Goal: Task Accomplishment & Management: Manage account settings

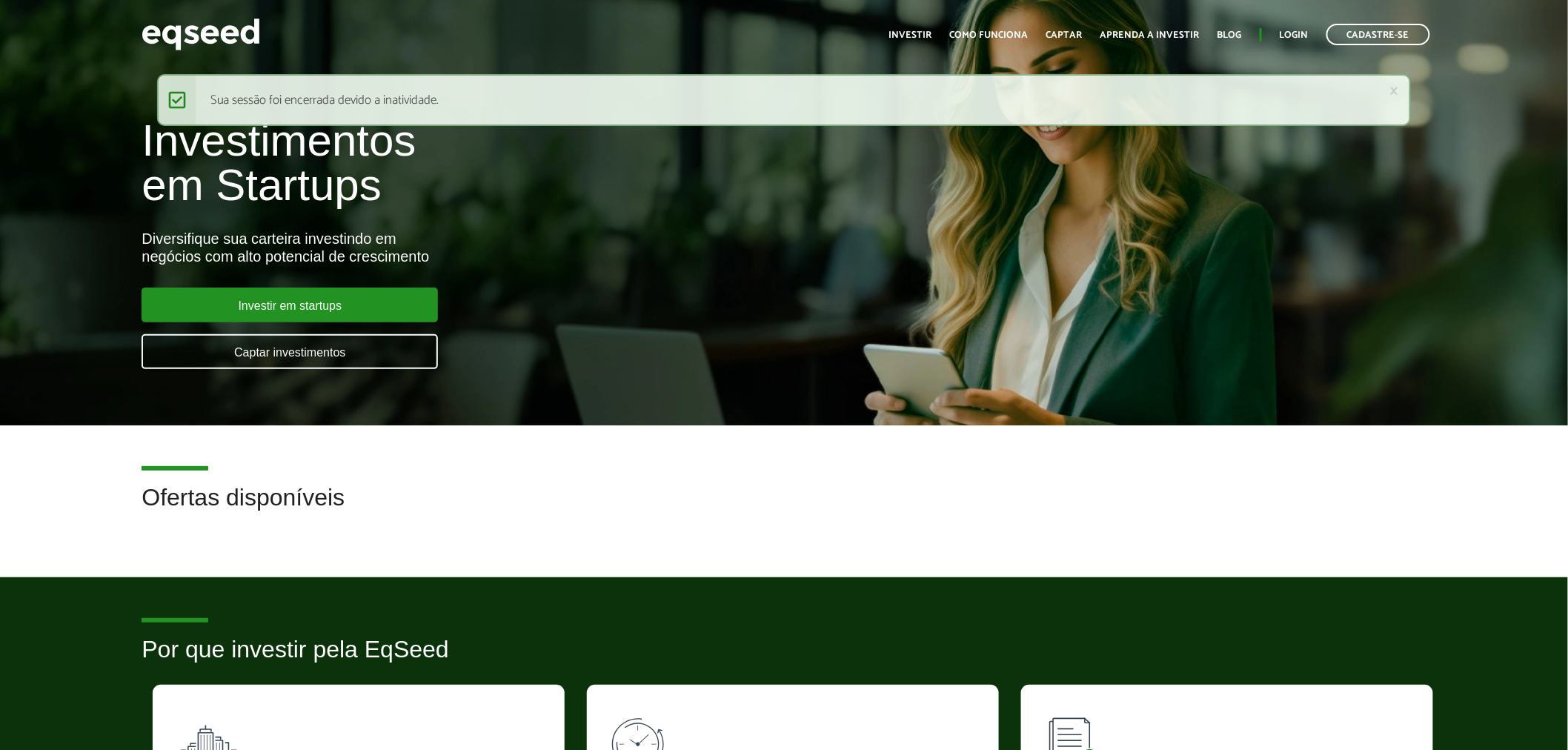
click at [1292, 23] on ul "Início Investir Como funciona Captar Aprenda a investir Blog Login Cadastre-se" at bounding box center [1160, 34] width 556 height 22
click at [1285, 37] on link "Login" at bounding box center [1294, 35] width 29 height 10
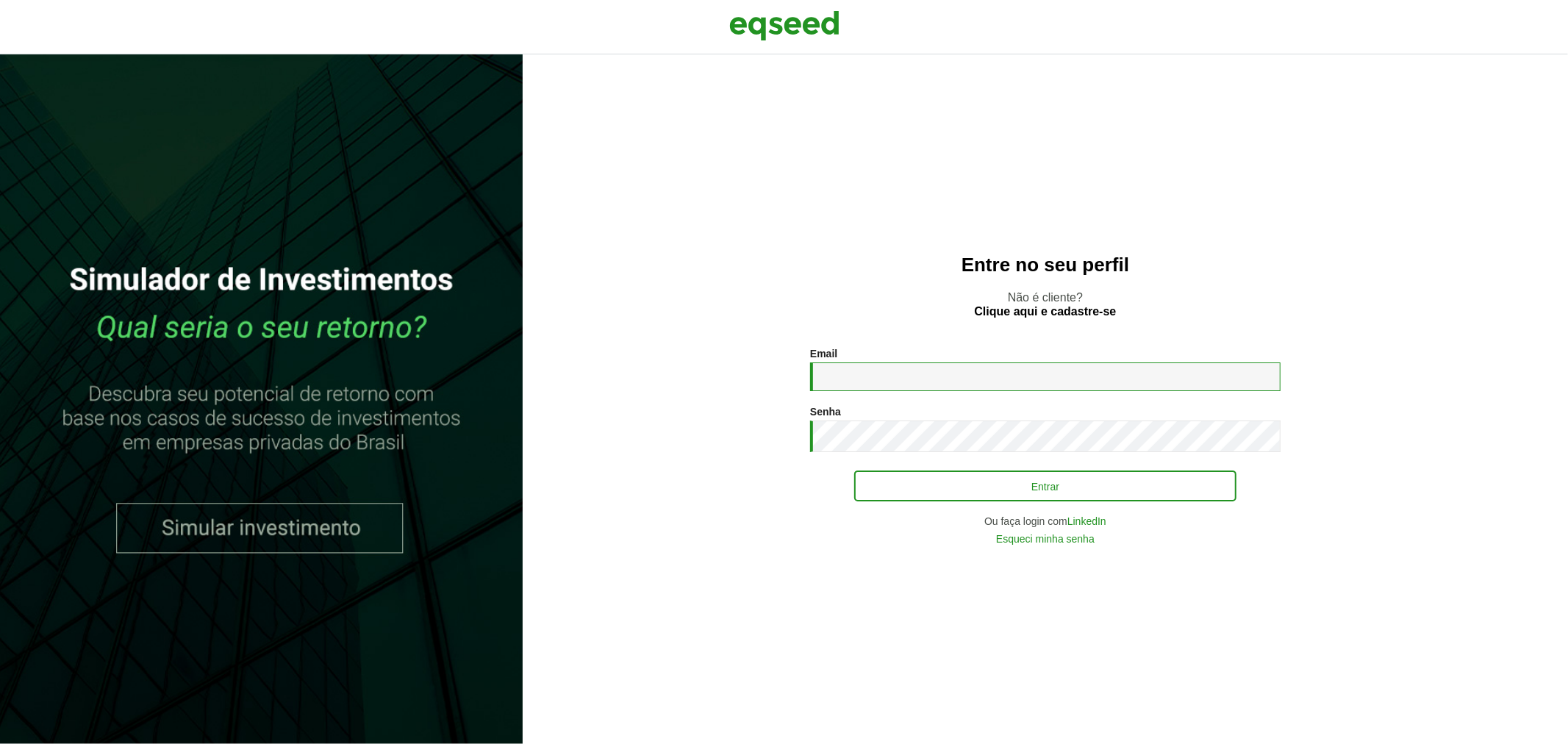
type input "**********"
click at [890, 487] on button "Entrar" at bounding box center [1045, 485] width 383 height 28
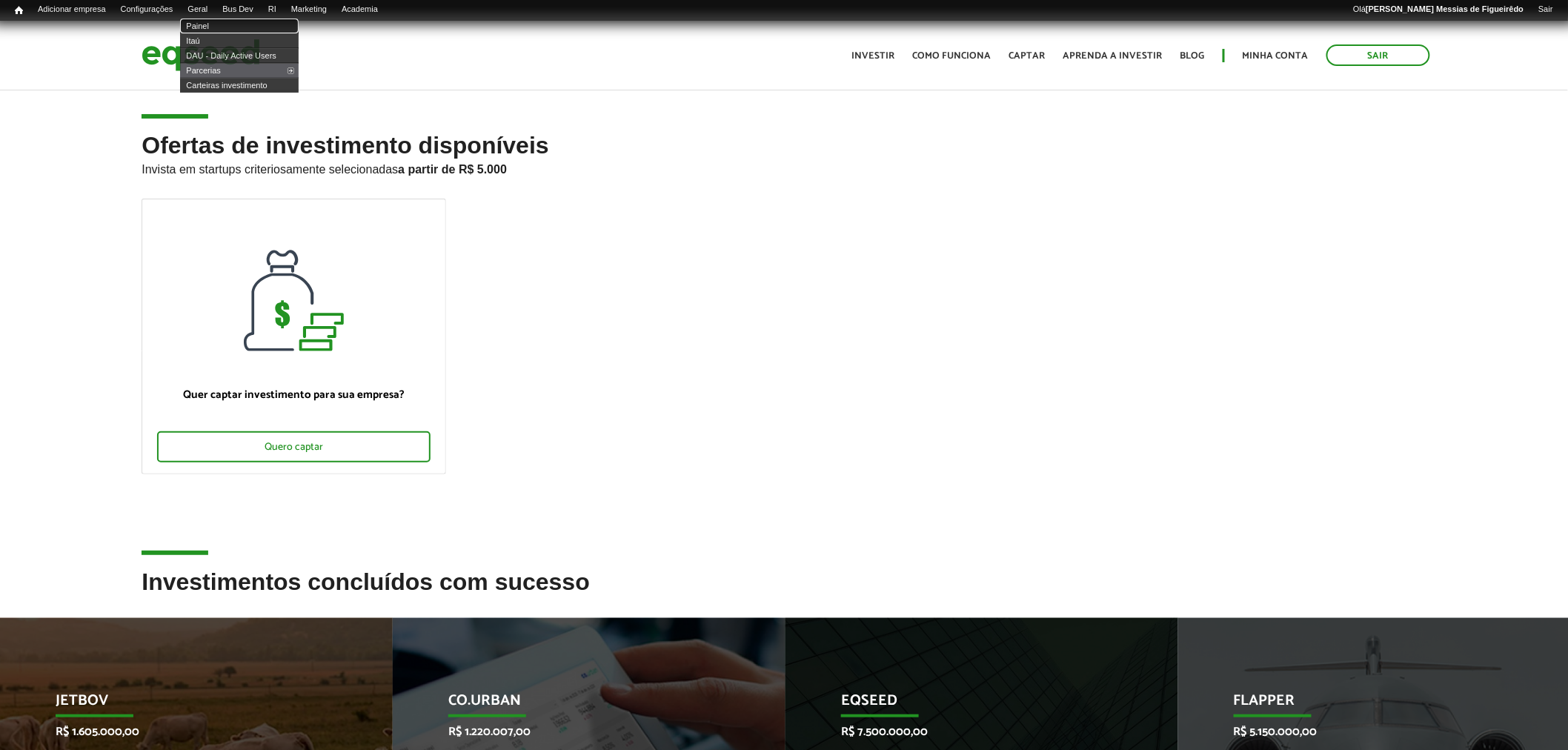
click at [211, 19] on link "Painel" at bounding box center [239, 26] width 119 height 14
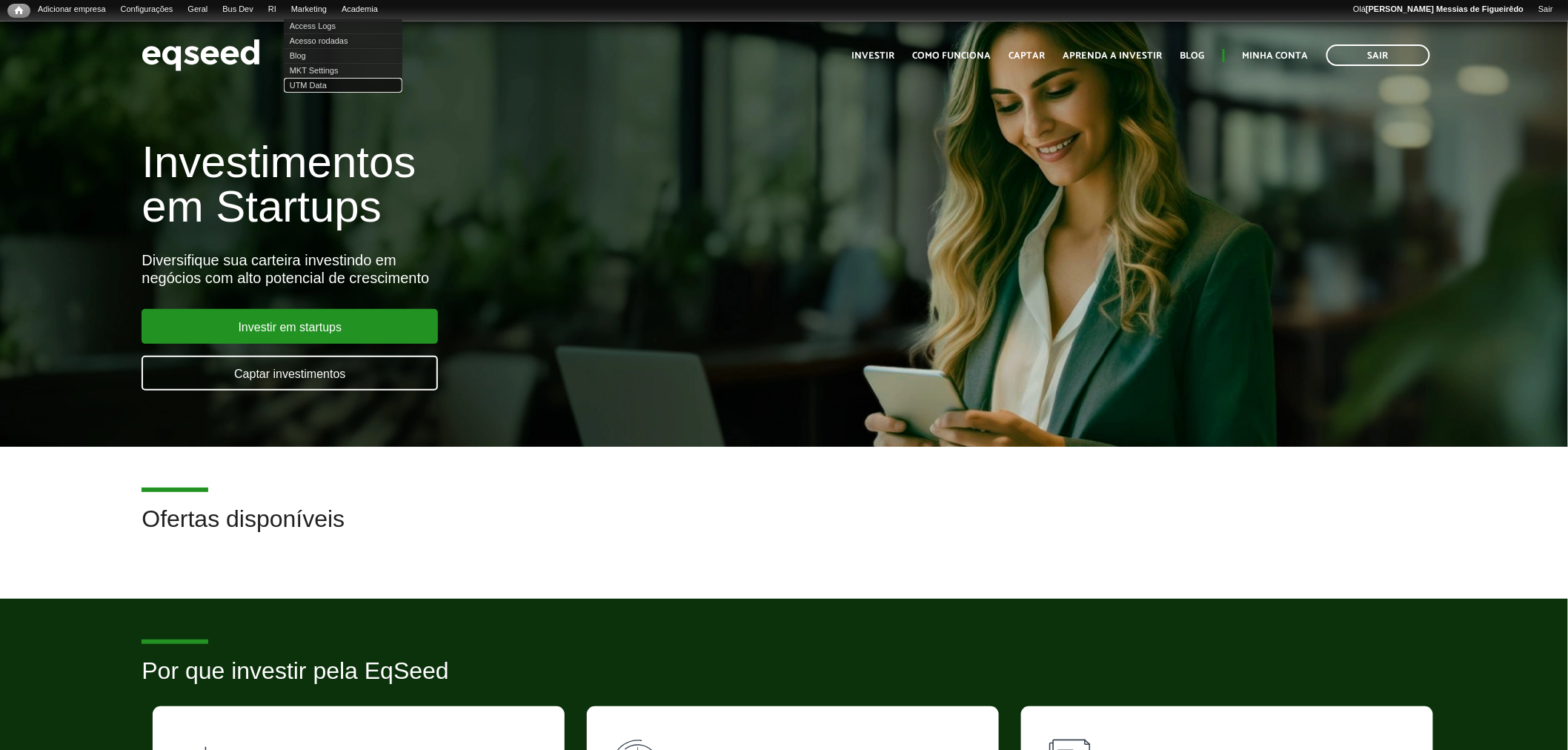
click at [314, 82] on link "UTM Data" at bounding box center [343, 85] width 119 height 14
